Goal: Transaction & Acquisition: Book appointment/travel/reservation

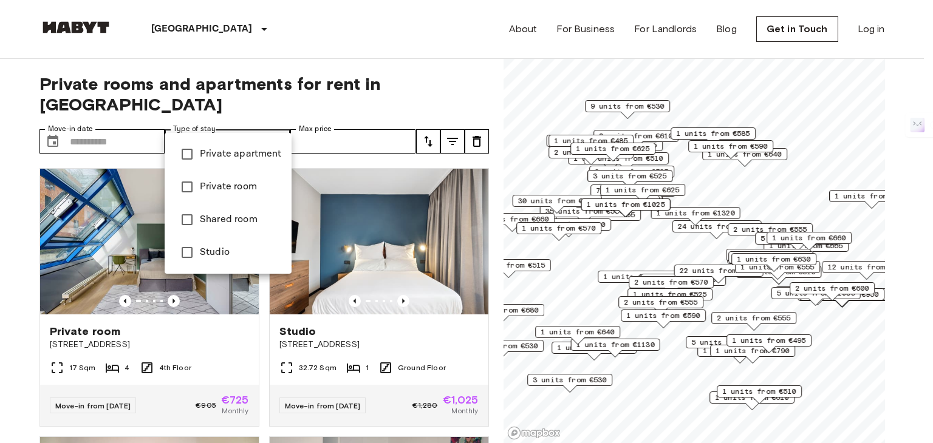
click at [279, 120] on div at bounding box center [466, 221] width 933 height 443
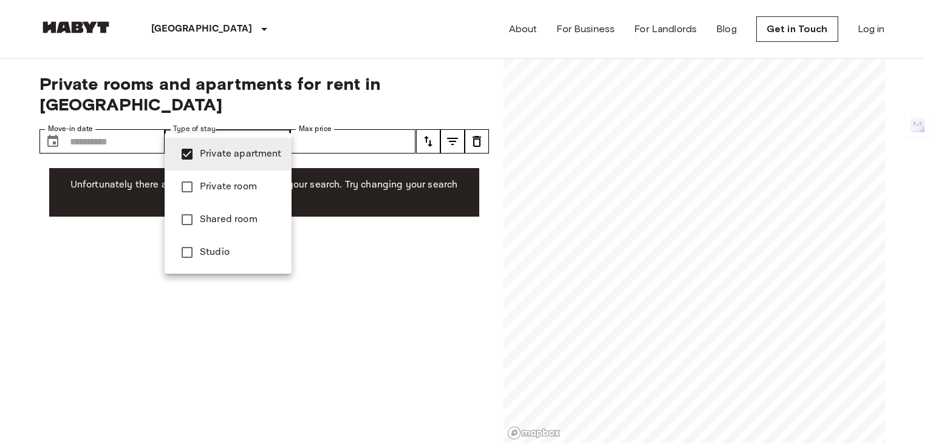
click at [0, 183] on div at bounding box center [466, 221] width 933 height 443
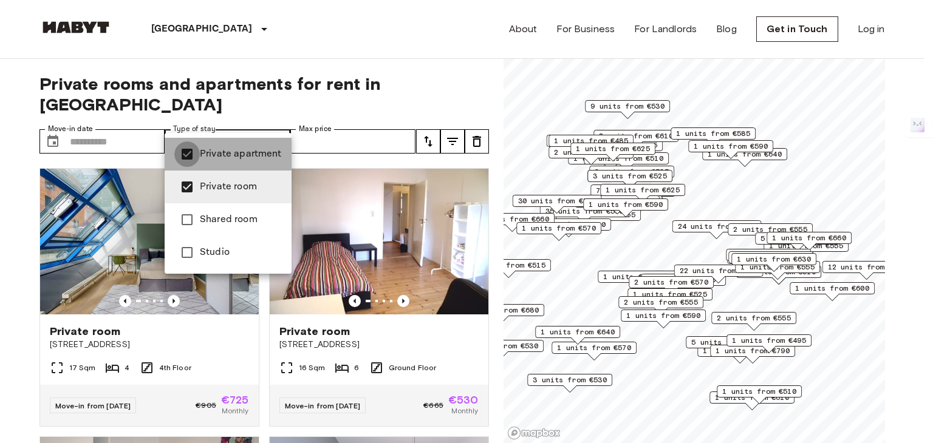
type input "**********"
click at [284, 121] on div at bounding box center [466, 221] width 933 height 443
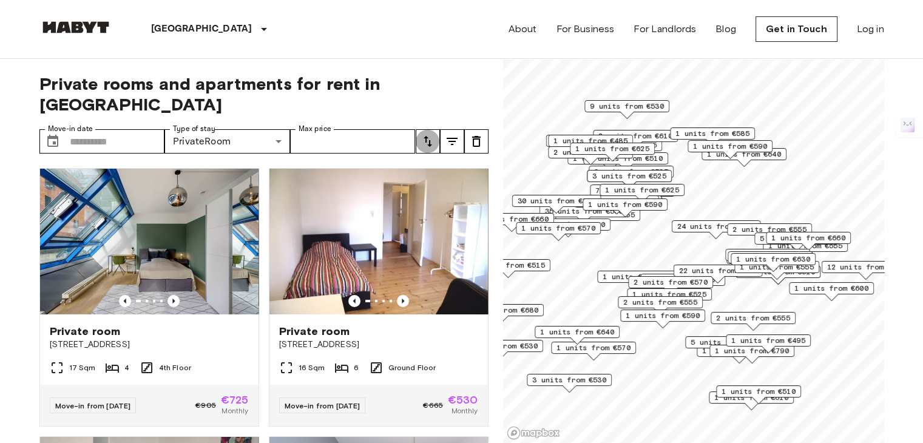
click at [425, 136] on icon "tune" at bounding box center [428, 141] width 8 height 11
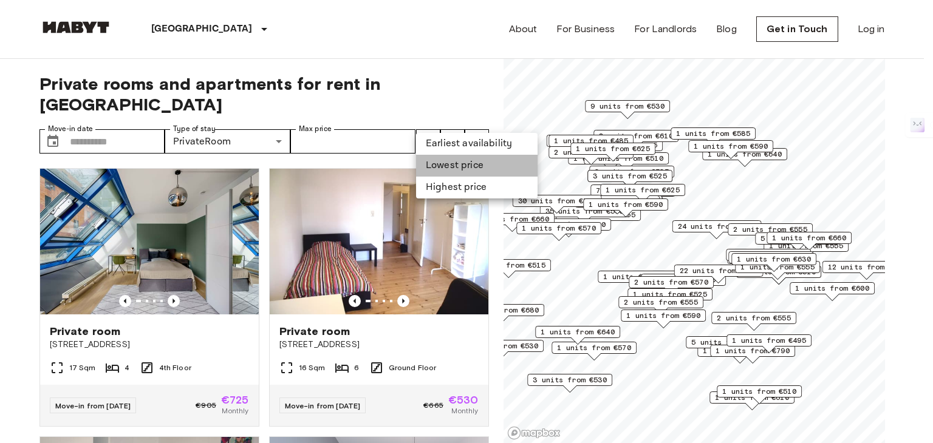
click at [478, 161] on li "Lowest price" at bounding box center [476, 166] width 121 height 22
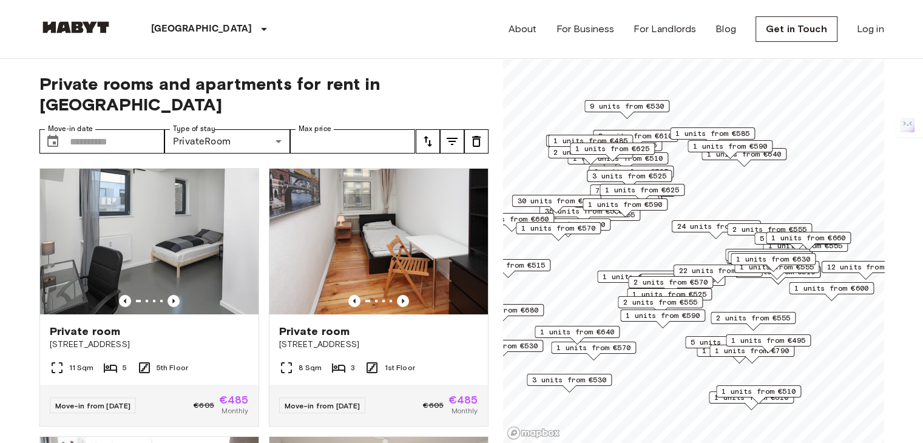
click at [445, 134] on icon "tune" at bounding box center [452, 141] width 15 height 15
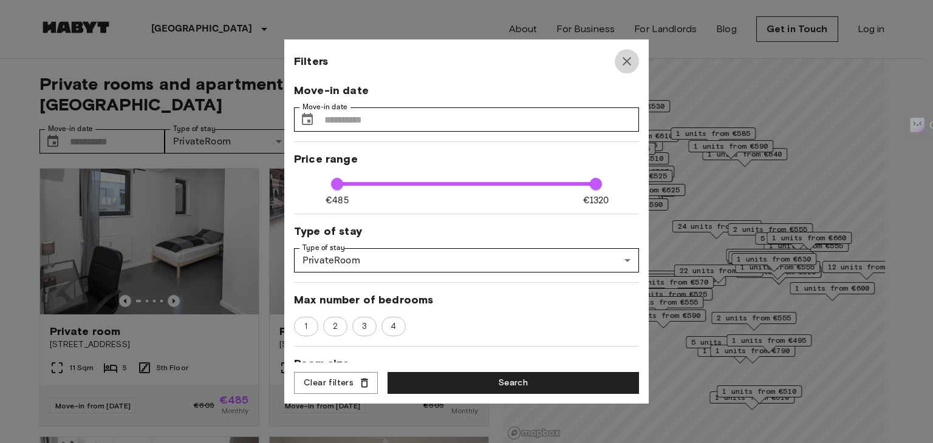
click at [633, 58] on icon "button" at bounding box center [626, 61] width 15 height 15
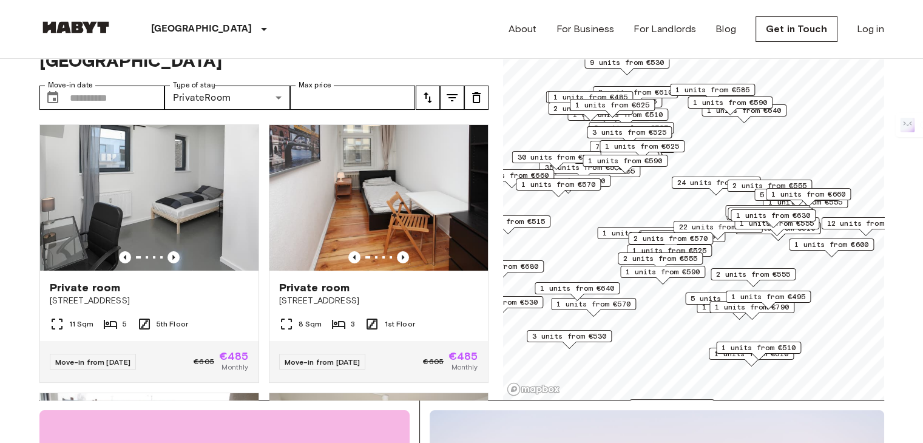
scroll to position [46, 0]
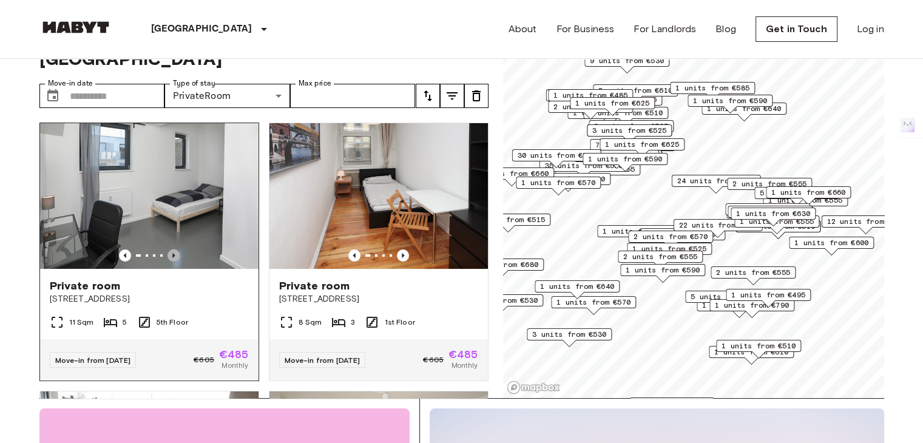
click at [171, 250] on icon "Previous image" at bounding box center [174, 256] width 12 height 12
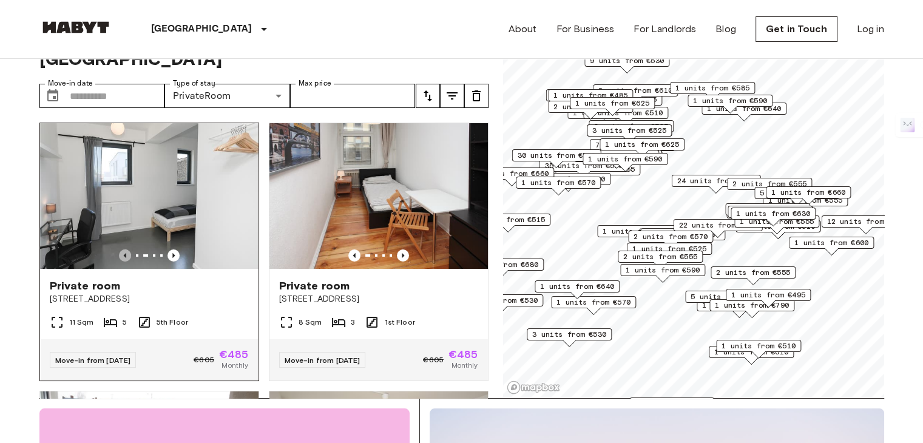
click at [119, 250] on icon "Previous image" at bounding box center [125, 256] width 12 height 12
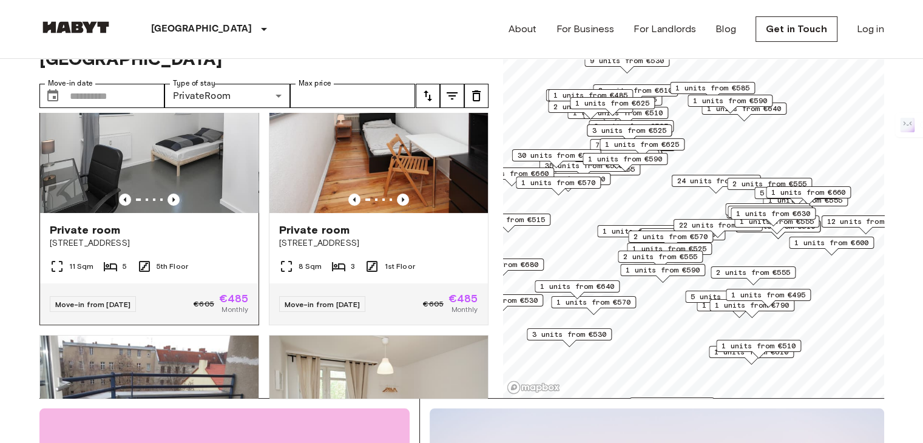
scroll to position [0, 0]
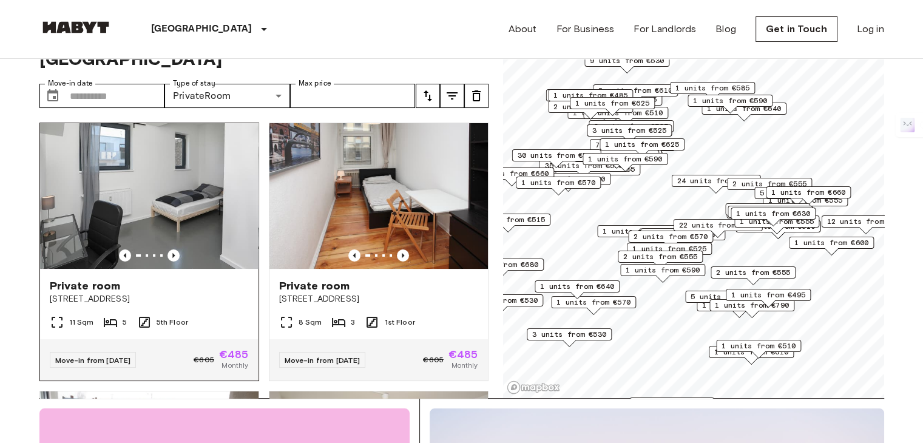
click at [151, 197] on img at bounding box center [149, 196] width 219 height 146
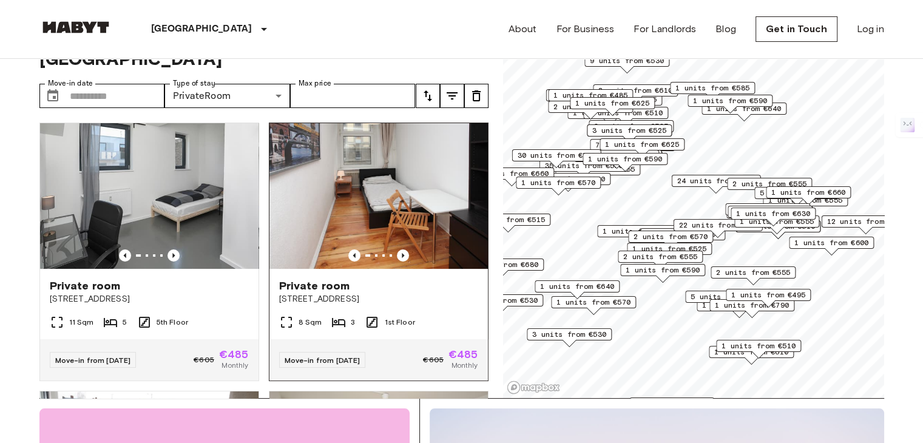
click at [364, 163] on img at bounding box center [379, 196] width 219 height 146
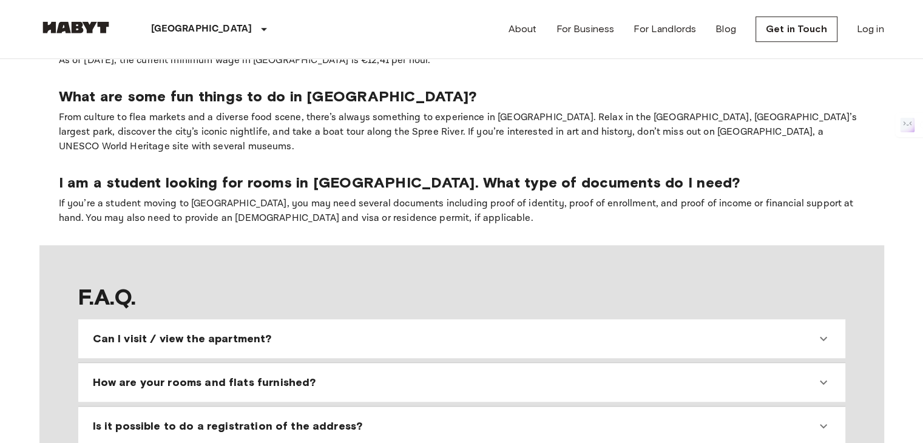
scroll to position [923, 0]
